Goal: Transaction & Acquisition: Book appointment/travel/reservation

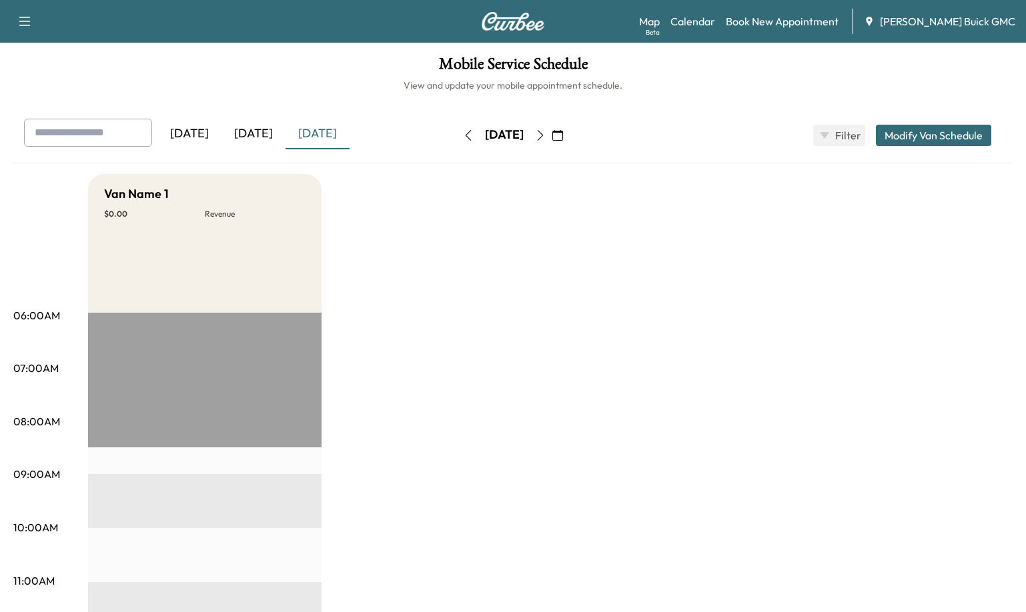
click at [255, 127] on div "[DATE]" at bounding box center [253, 134] width 64 height 31
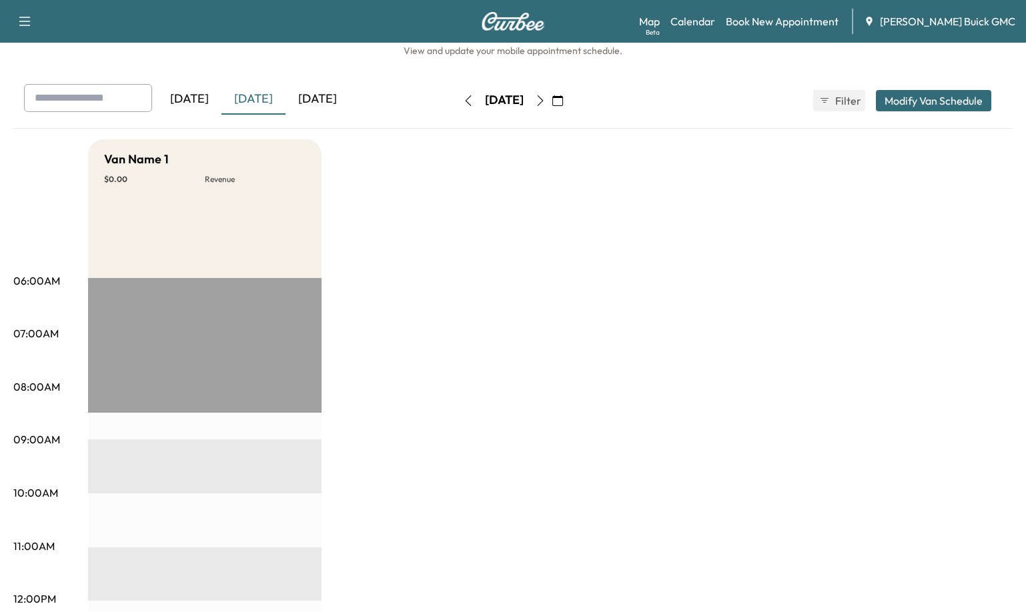
scroll to position [67, 0]
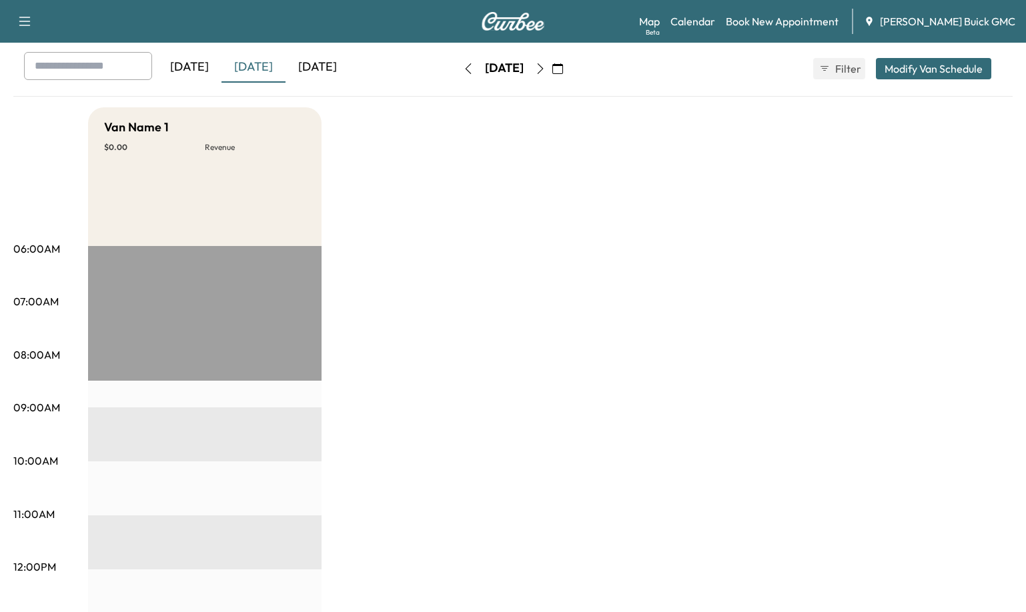
click at [255, 69] on div "[DATE]" at bounding box center [253, 67] width 64 height 31
click at [563, 66] on icon "button" at bounding box center [557, 68] width 11 height 11
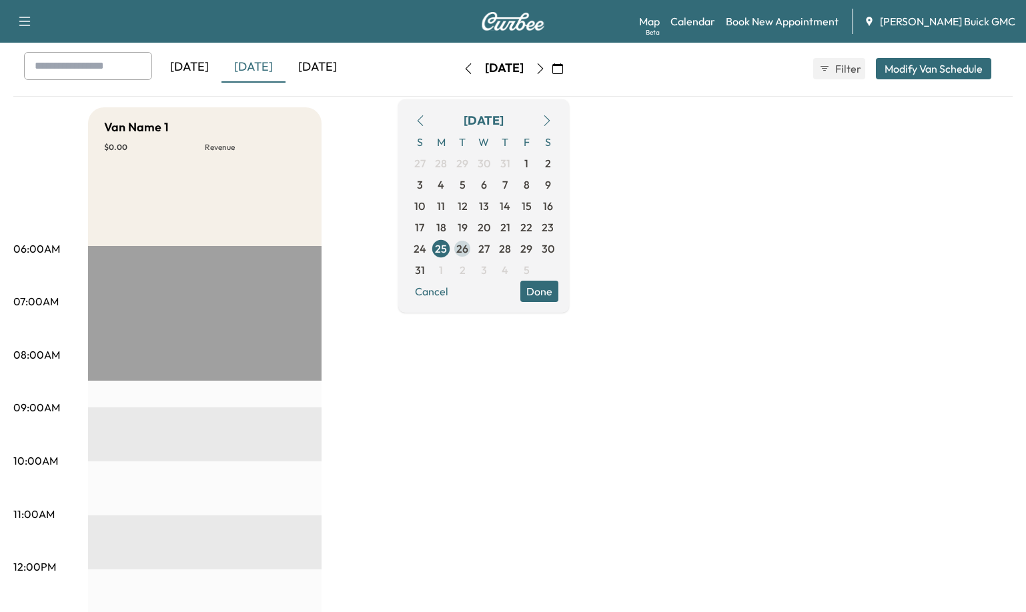
click at [468, 250] on span "26" at bounding box center [462, 249] width 12 height 16
click at [468, 251] on span "26" at bounding box center [462, 249] width 12 height 16
click at [468, 249] on span "26" at bounding box center [462, 249] width 12 height 16
click at [468, 250] on span "26" at bounding box center [462, 249] width 12 height 16
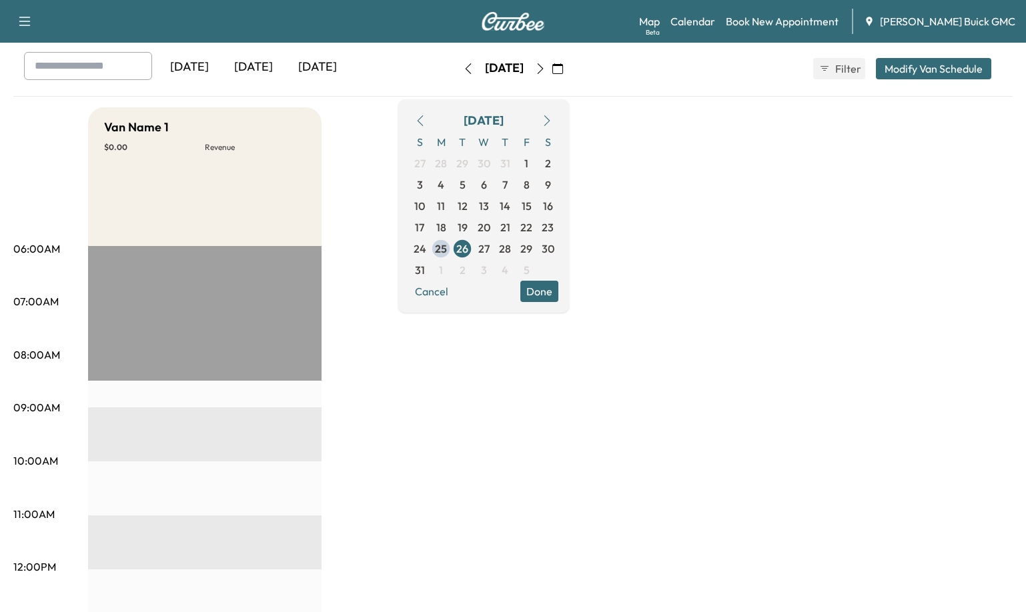
click at [558, 293] on button "Done" at bounding box center [539, 291] width 38 height 21
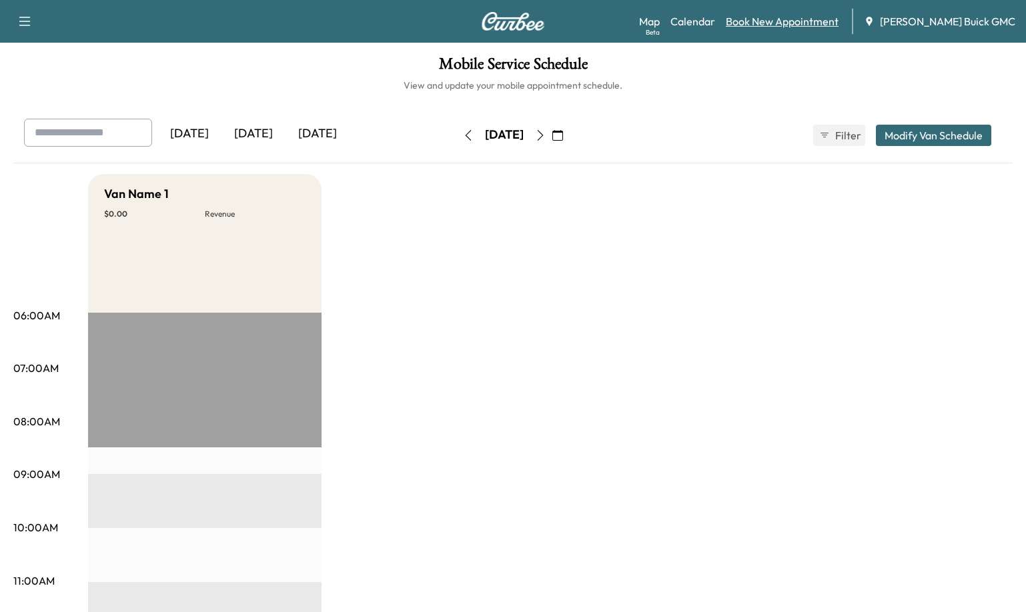
click at [792, 22] on link "Book New Appointment" at bounding box center [782, 21] width 113 height 16
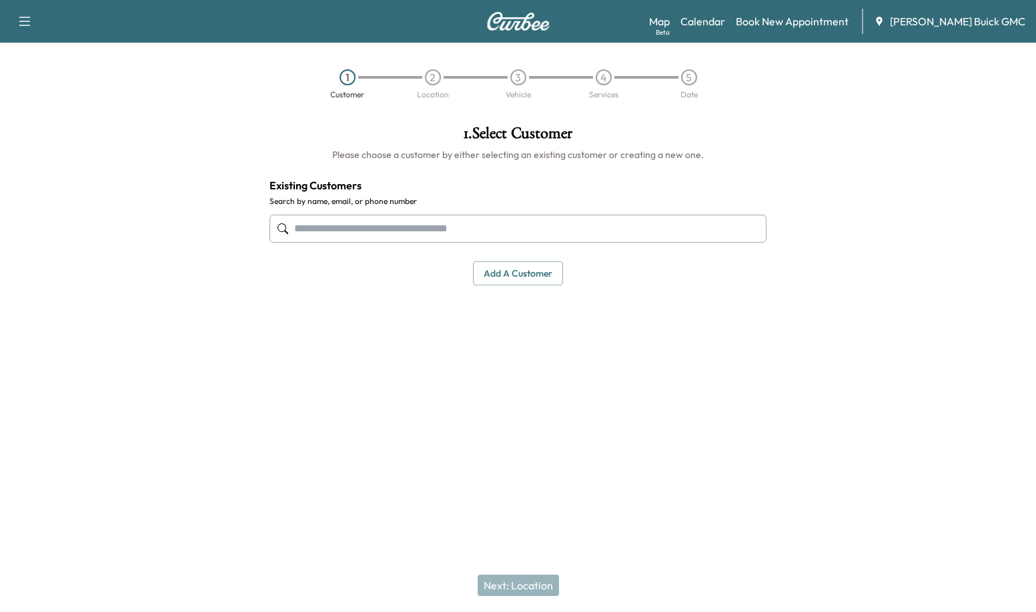
click at [303, 223] on input "text" at bounding box center [517, 229] width 497 height 28
paste input "**********"
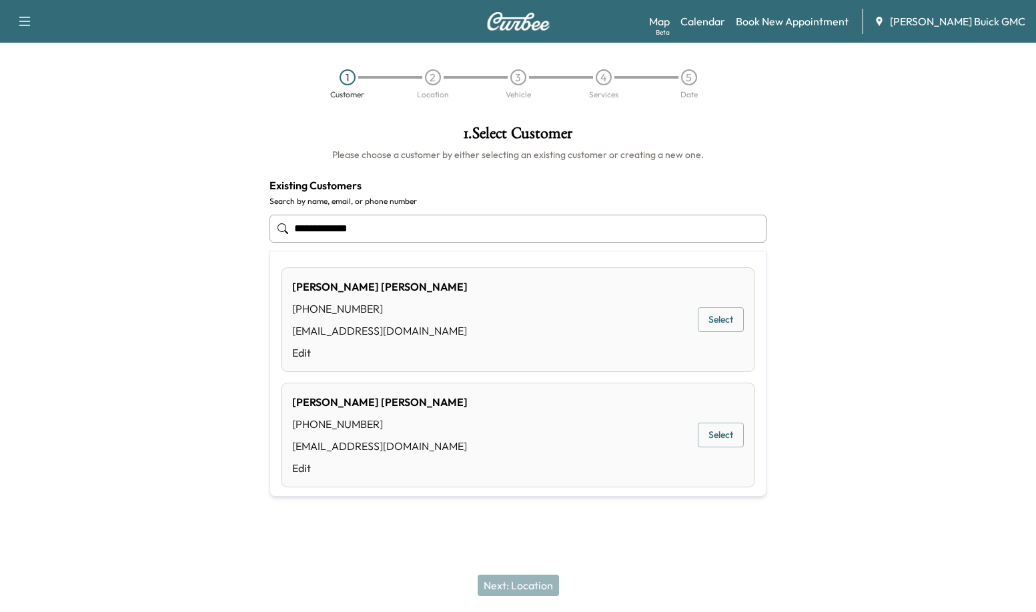
click at [712, 435] on button "Select" at bounding box center [721, 435] width 46 height 25
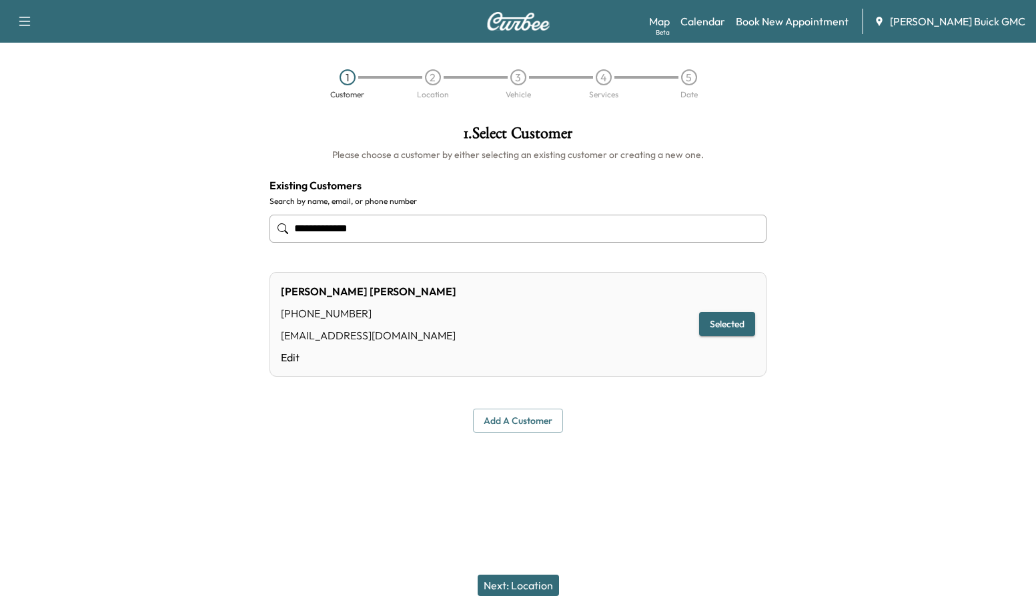
type input "**********"
click at [512, 576] on button "Next: Location" at bounding box center [517, 585] width 81 height 21
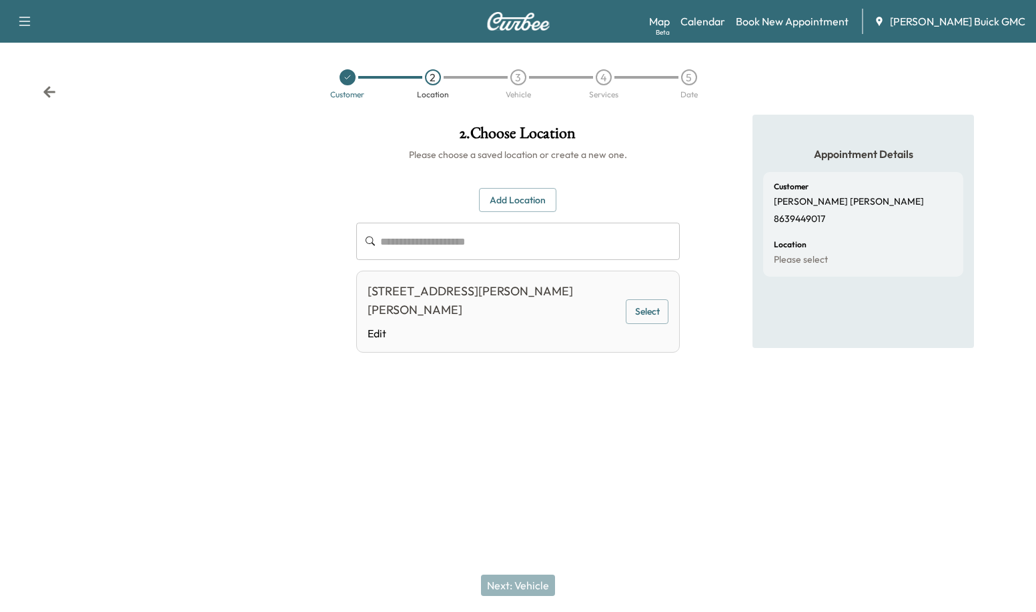
click at [639, 299] on button "Select" at bounding box center [647, 311] width 43 height 25
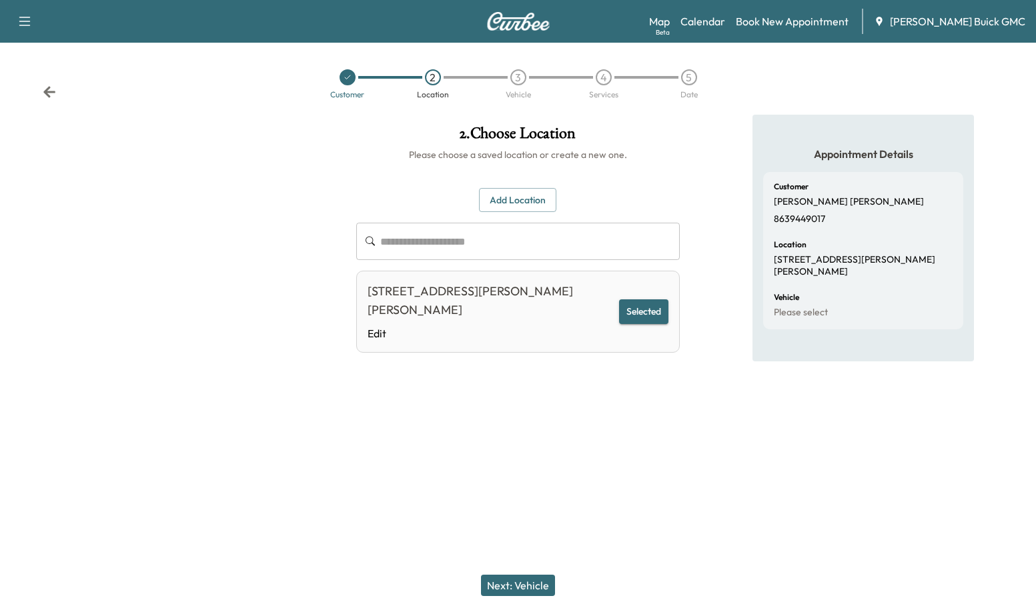
click at [537, 580] on button "Next: Vehicle" at bounding box center [518, 585] width 74 height 21
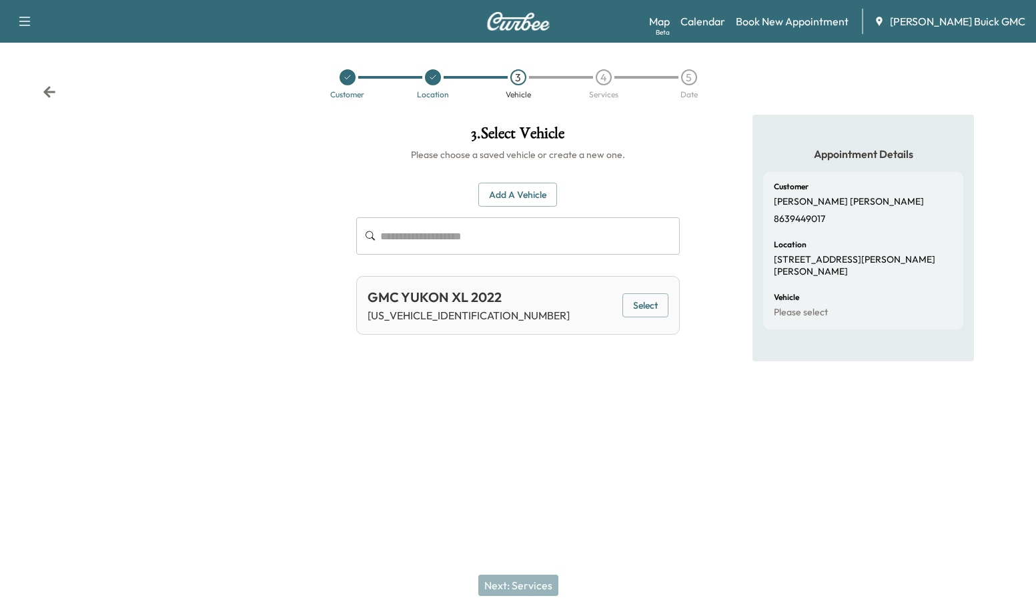
click at [649, 302] on button "Select" at bounding box center [645, 305] width 46 height 25
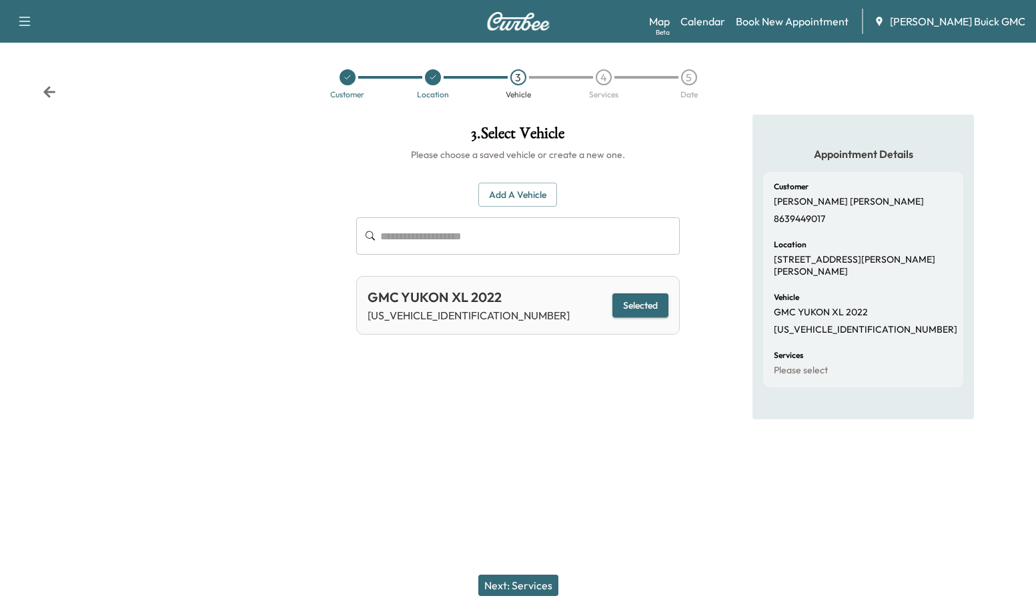
click at [544, 576] on button "Next: Services" at bounding box center [518, 585] width 80 height 21
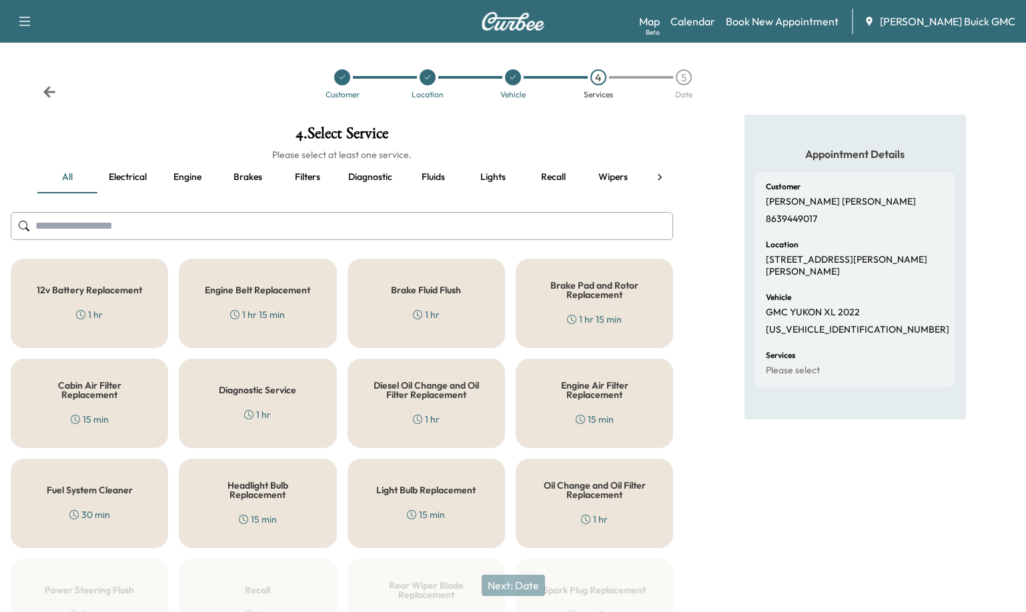
click at [313, 176] on button "Filters" at bounding box center [307, 177] width 60 height 32
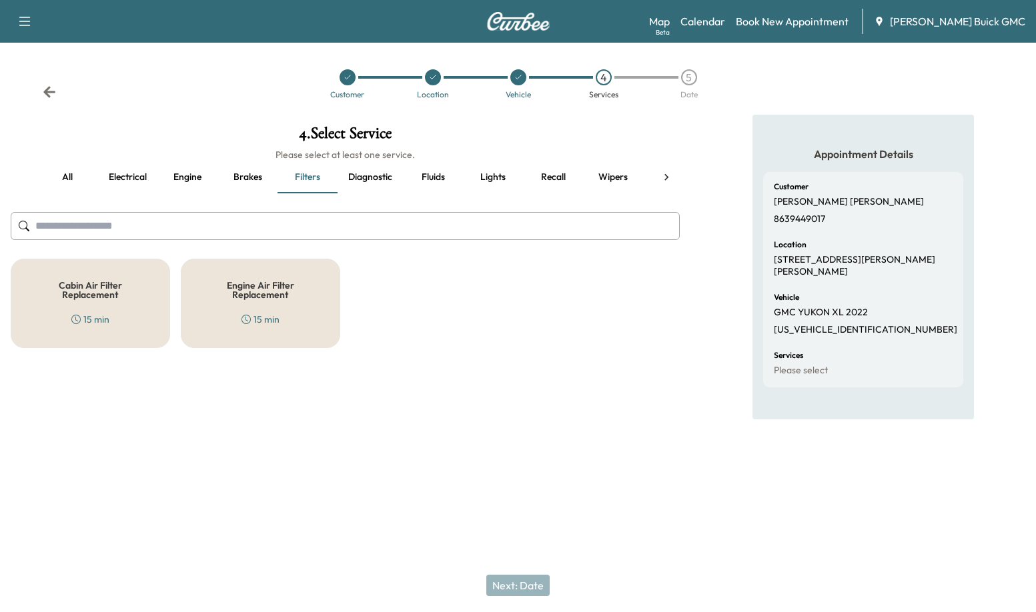
click at [73, 173] on button "all" at bounding box center [67, 177] width 60 height 32
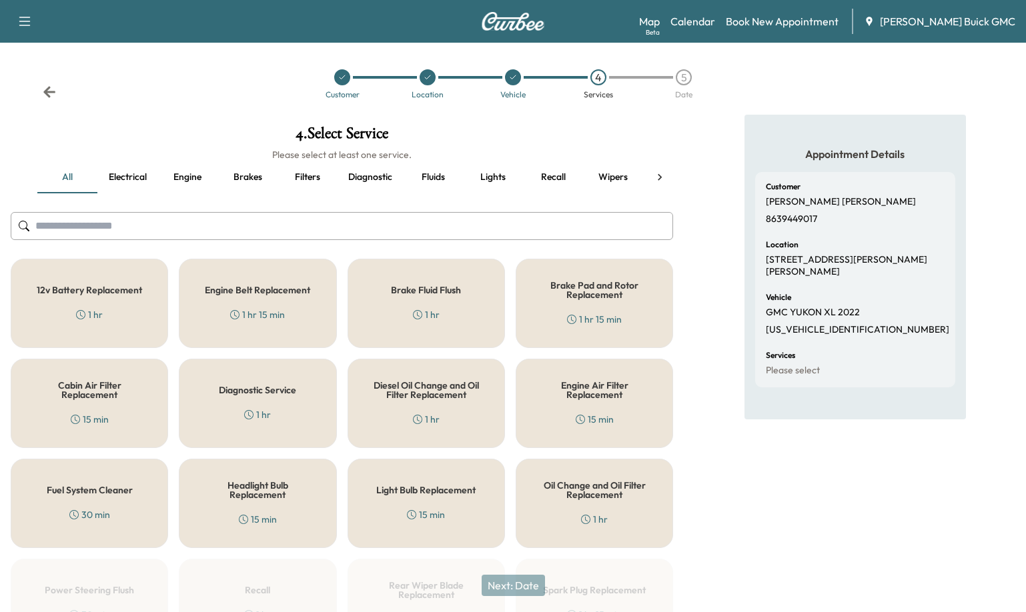
click at [109, 222] on input "text" at bounding box center [342, 226] width 662 height 28
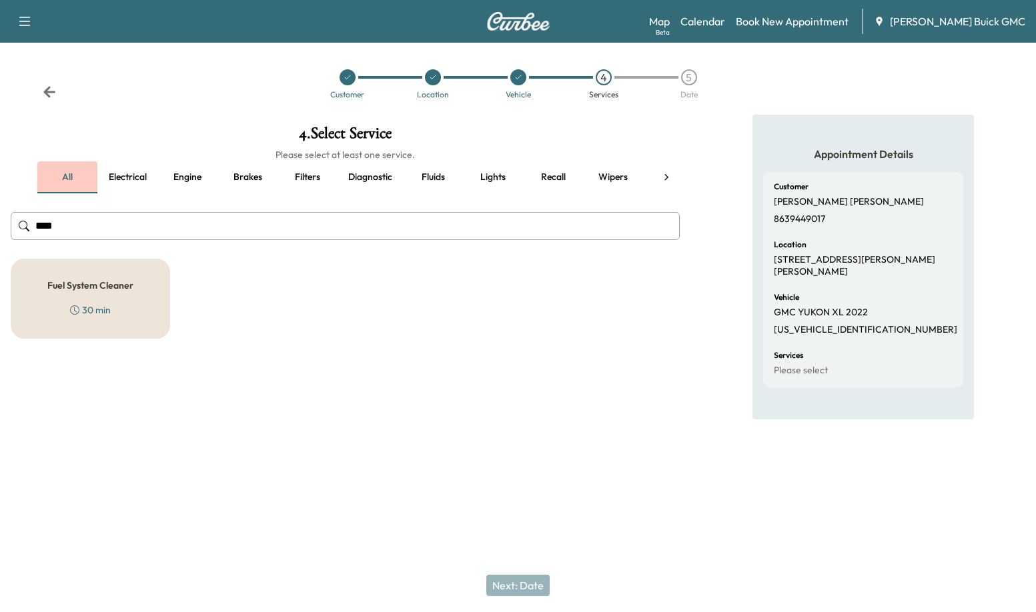
type input "****"
click at [87, 177] on button "all" at bounding box center [67, 177] width 60 height 32
drag, startPoint x: 97, startPoint y: 217, endPoint x: -46, endPoint y: 225, distance: 143.6
click at [0, 225] on html "Support Log Out Map Beta Calendar Book New Appointment [PERSON_NAME] Buick GMC …" at bounding box center [518, 306] width 1036 height 612
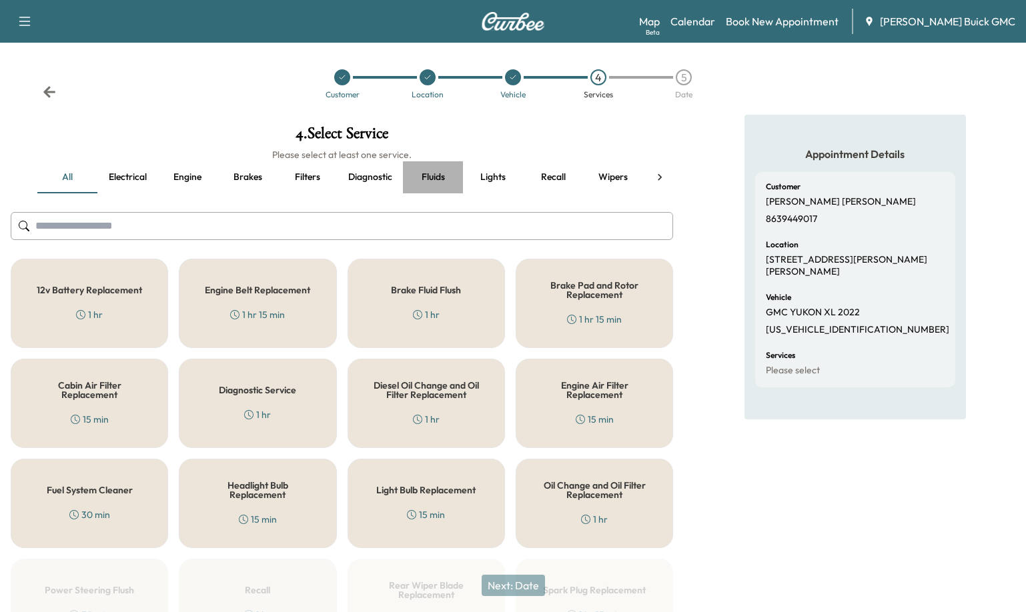
click at [428, 181] on button "Fluids" at bounding box center [433, 177] width 60 height 32
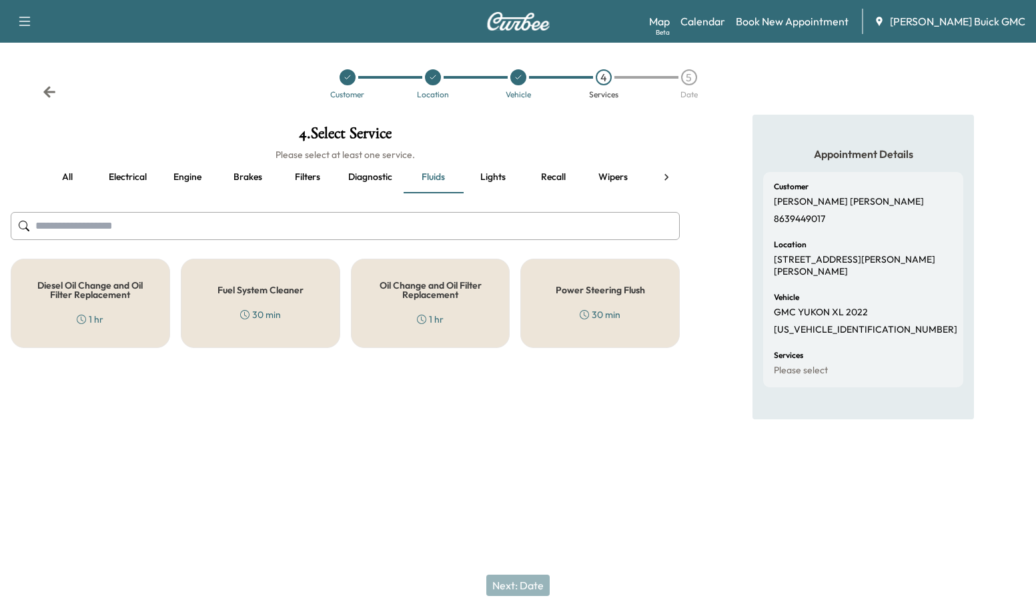
click at [285, 292] on h5 "Fuel System Cleaner" at bounding box center [260, 289] width 86 height 9
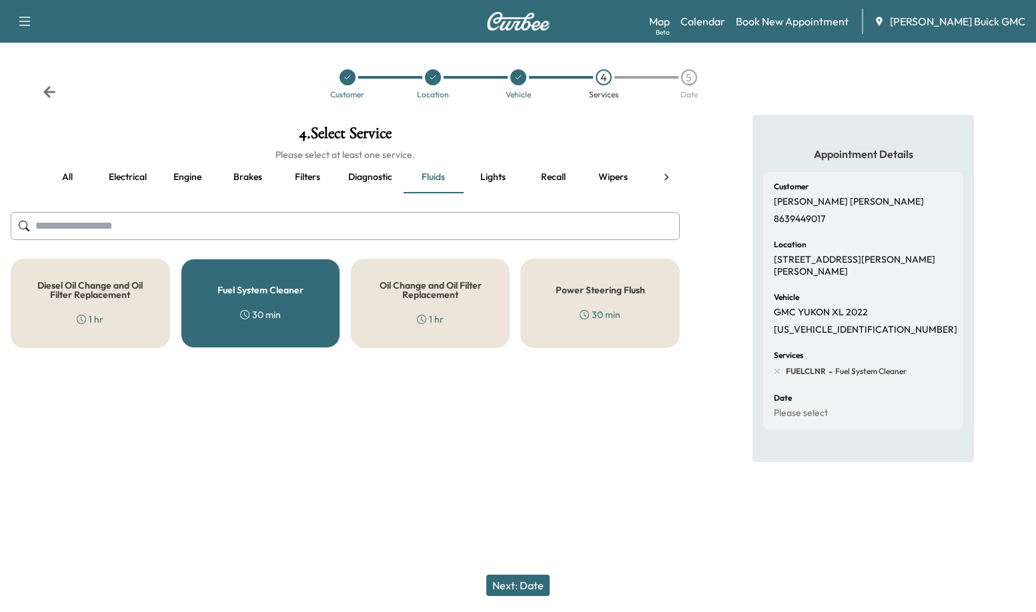
click at [113, 182] on button "Electrical" at bounding box center [127, 177] width 60 height 32
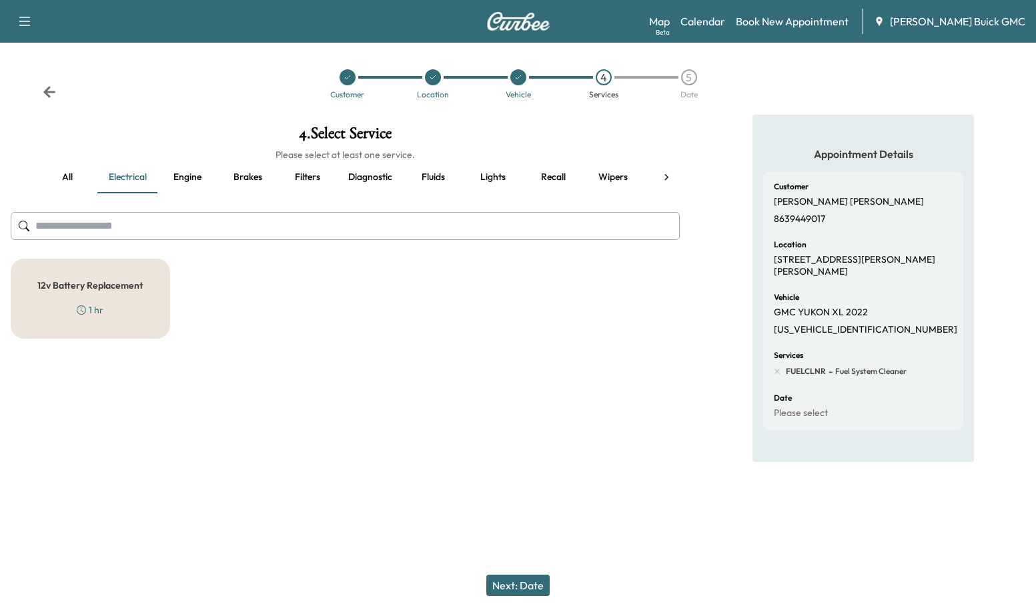
click at [54, 170] on button "all" at bounding box center [67, 177] width 60 height 32
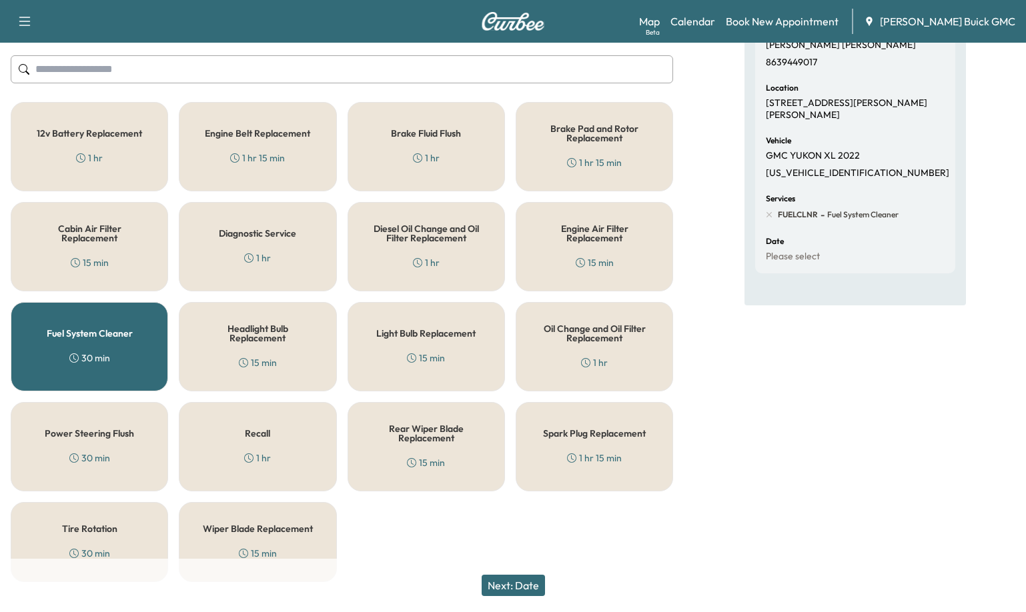
scroll to position [180, 0]
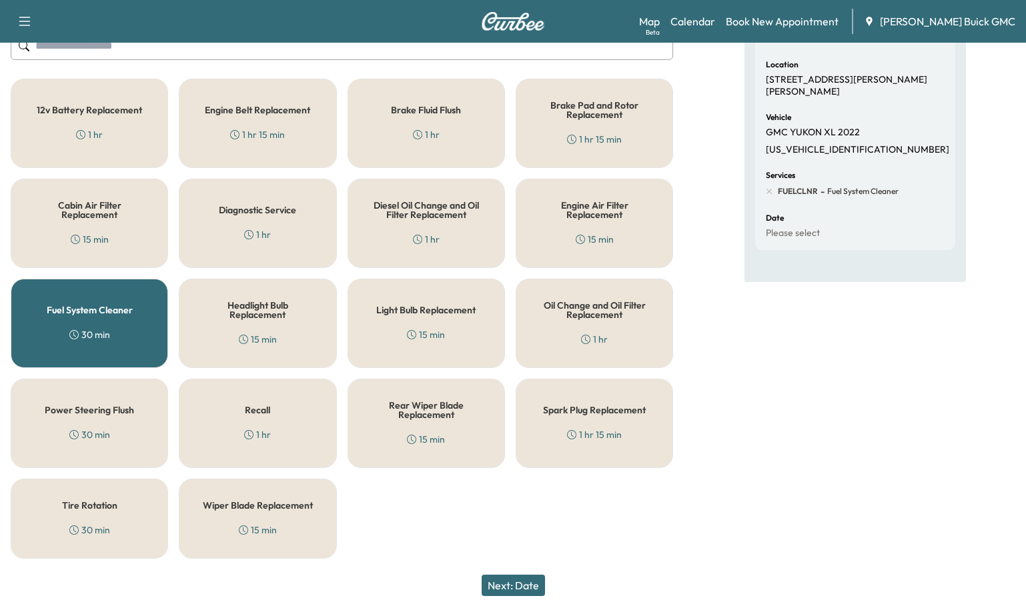
click at [514, 590] on button "Next: Date" at bounding box center [512, 585] width 63 height 21
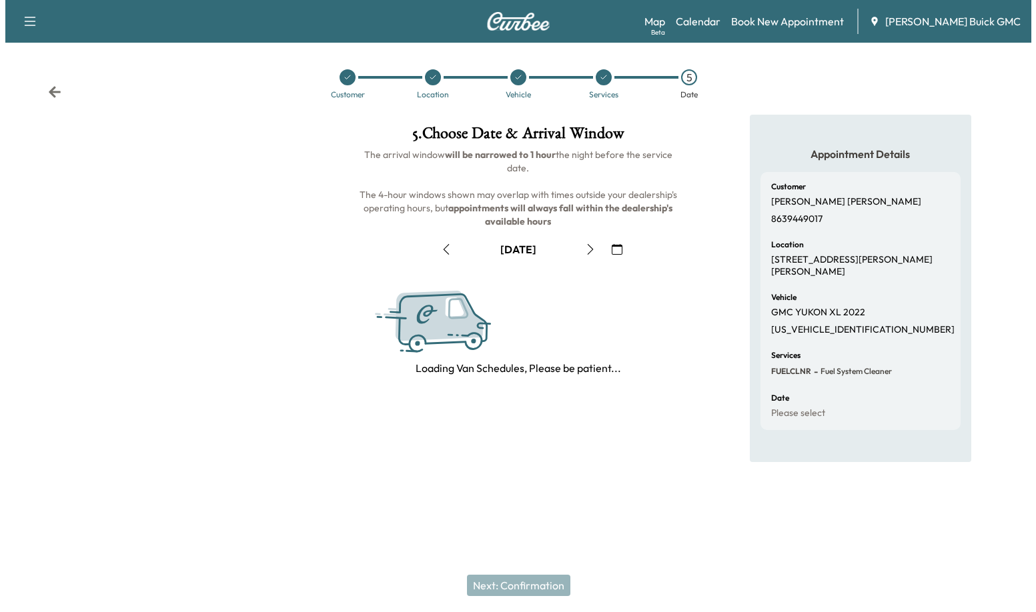
scroll to position [0, 0]
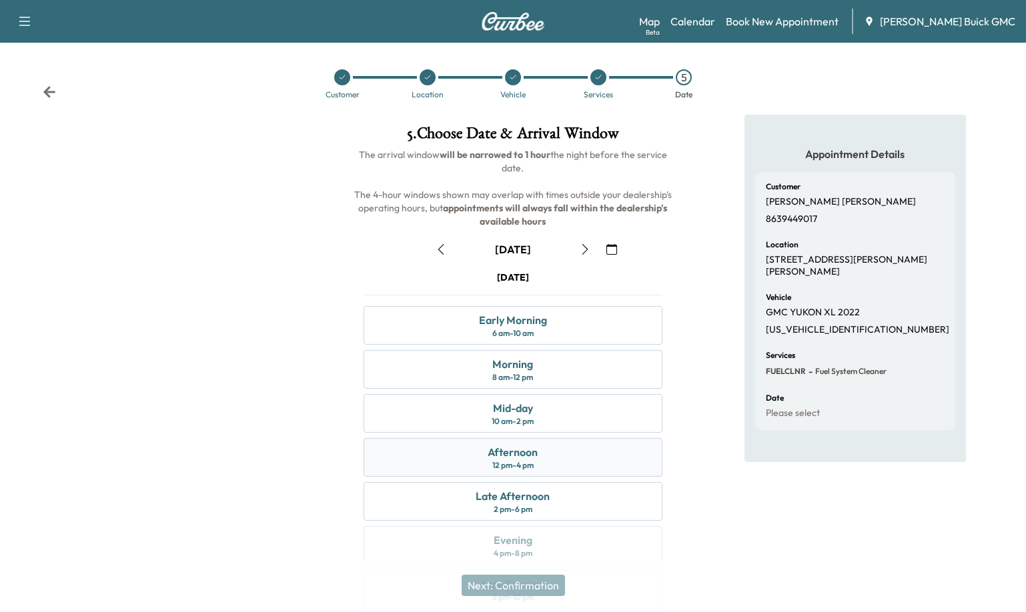
click at [533, 457] on div "Afternoon" at bounding box center [512, 452] width 50 height 16
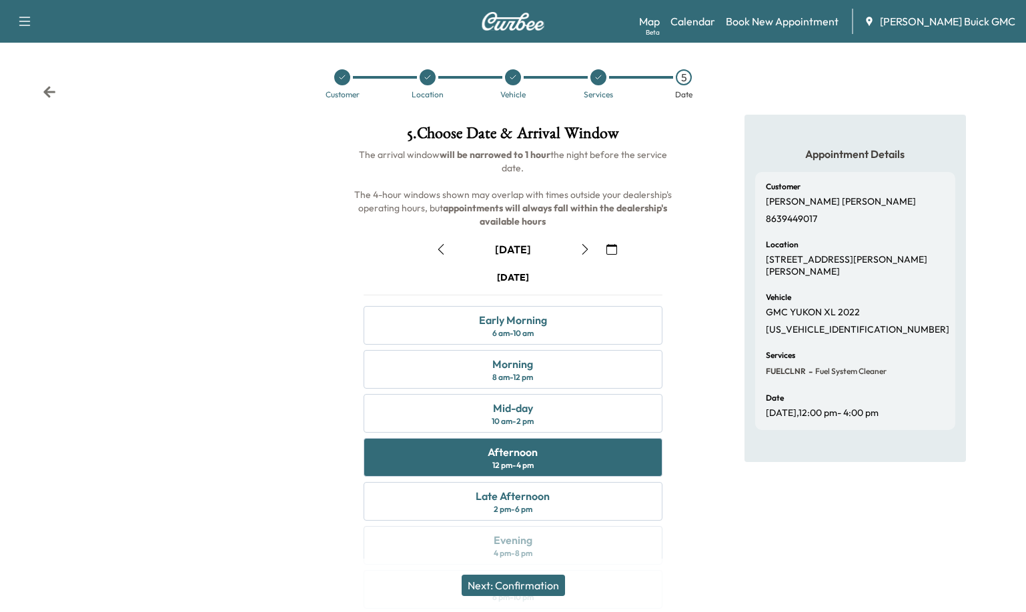
click at [539, 585] on button "Next: Confirmation" at bounding box center [512, 585] width 103 height 21
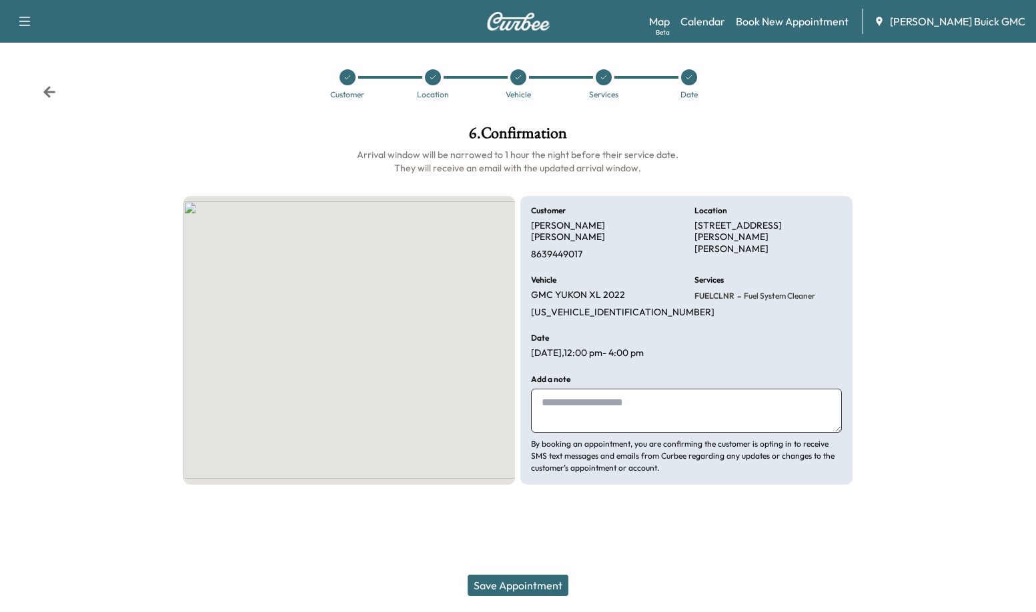
click at [638, 404] on textarea at bounding box center [686, 411] width 311 height 44
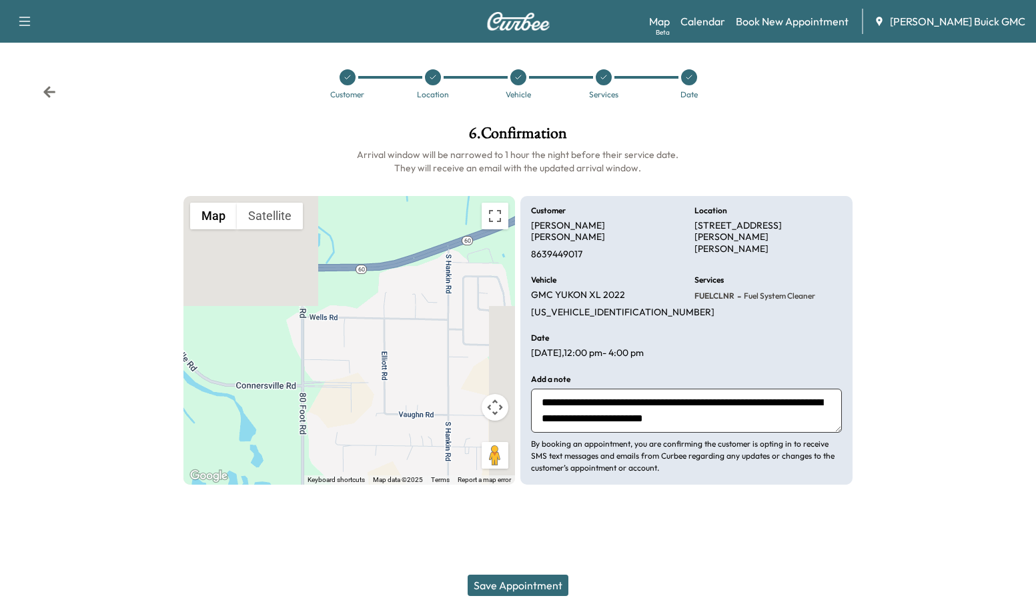
scroll to position [10, 0]
click at [654, 395] on textarea "**********" at bounding box center [686, 411] width 311 height 44
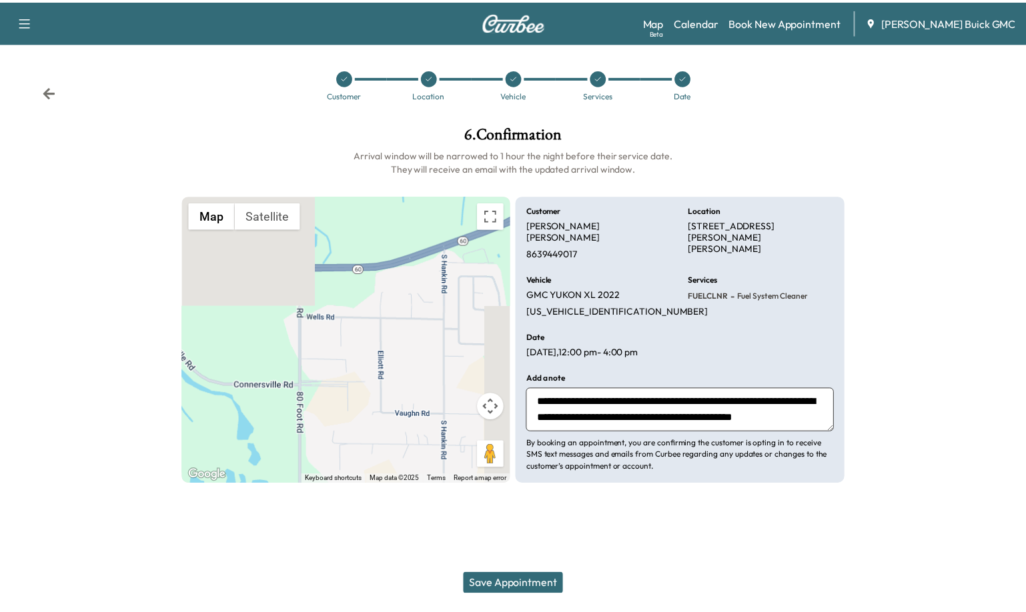
scroll to position [16, 0]
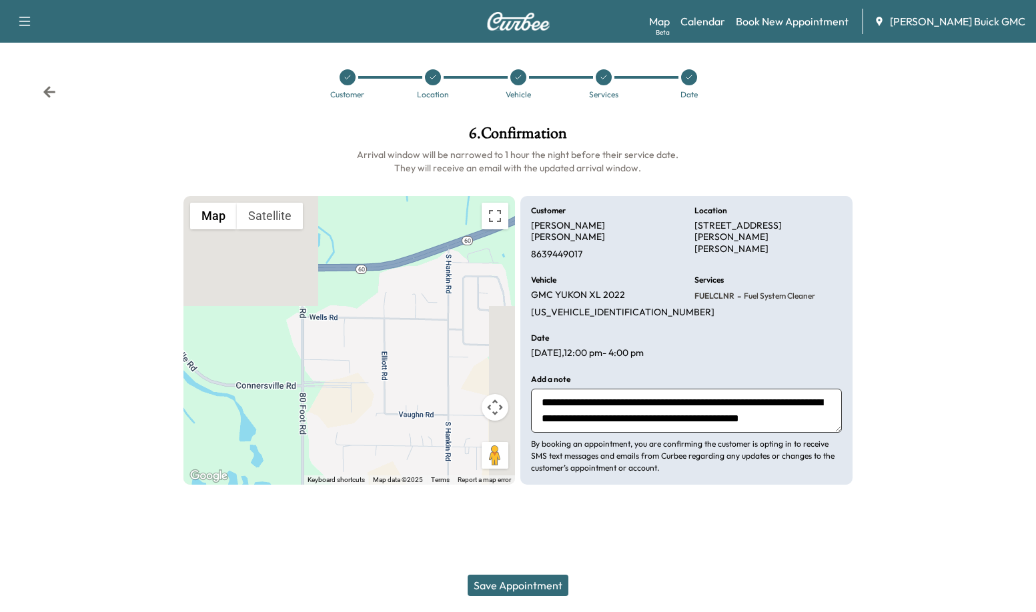
click at [736, 413] on textarea "**********" at bounding box center [686, 411] width 311 height 44
type textarea "**********"
click at [537, 584] on button "Save Appointment" at bounding box center [517, 585] width 101 height 21
